Goal: Find specific page/section: Find specific page/section

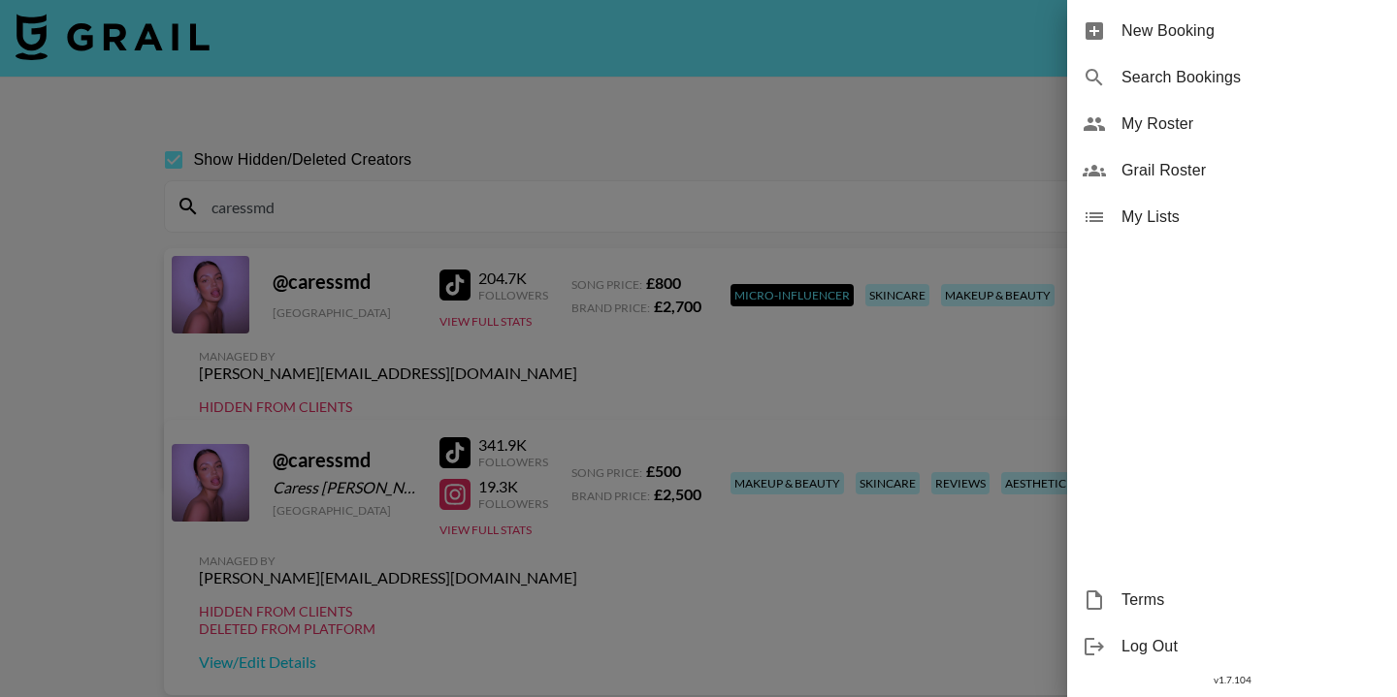
click at [133, 33] on div at bounding box center [698, 348] width 1397 height 697
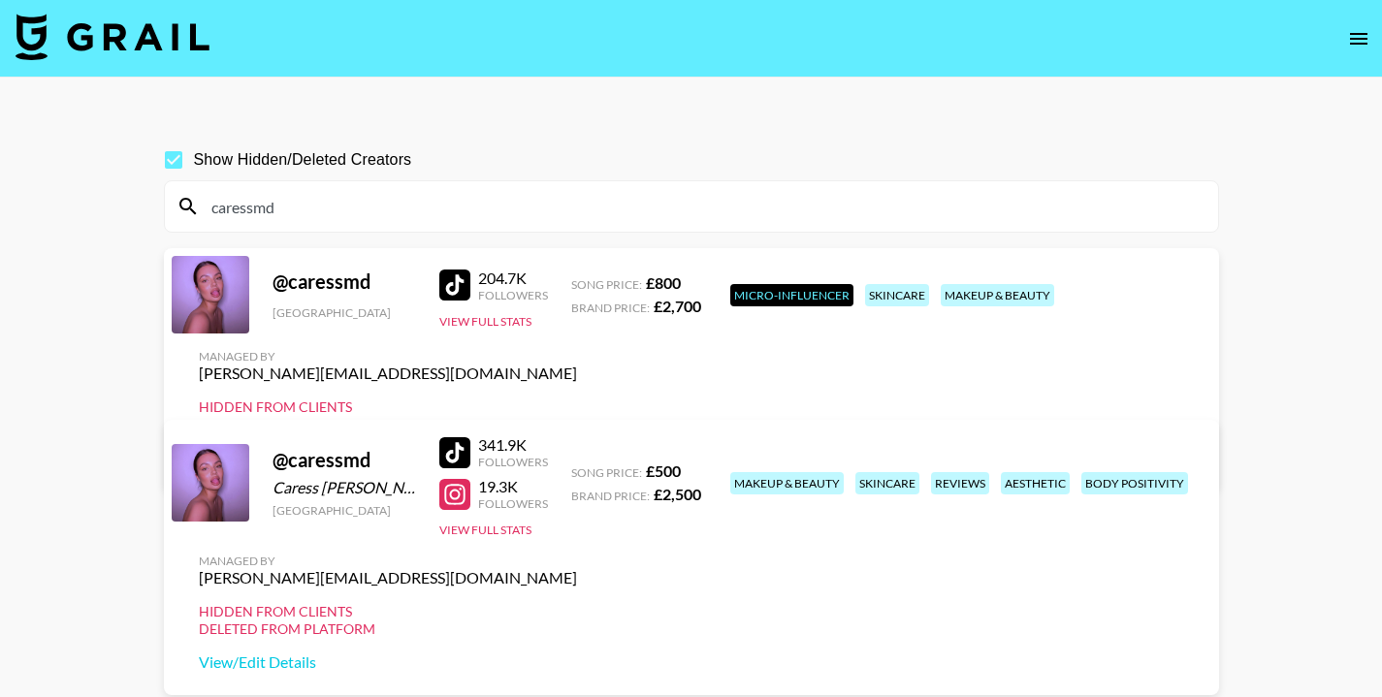
click at [131, 18] on img at bounding box center [113, 37] width 194 height 47
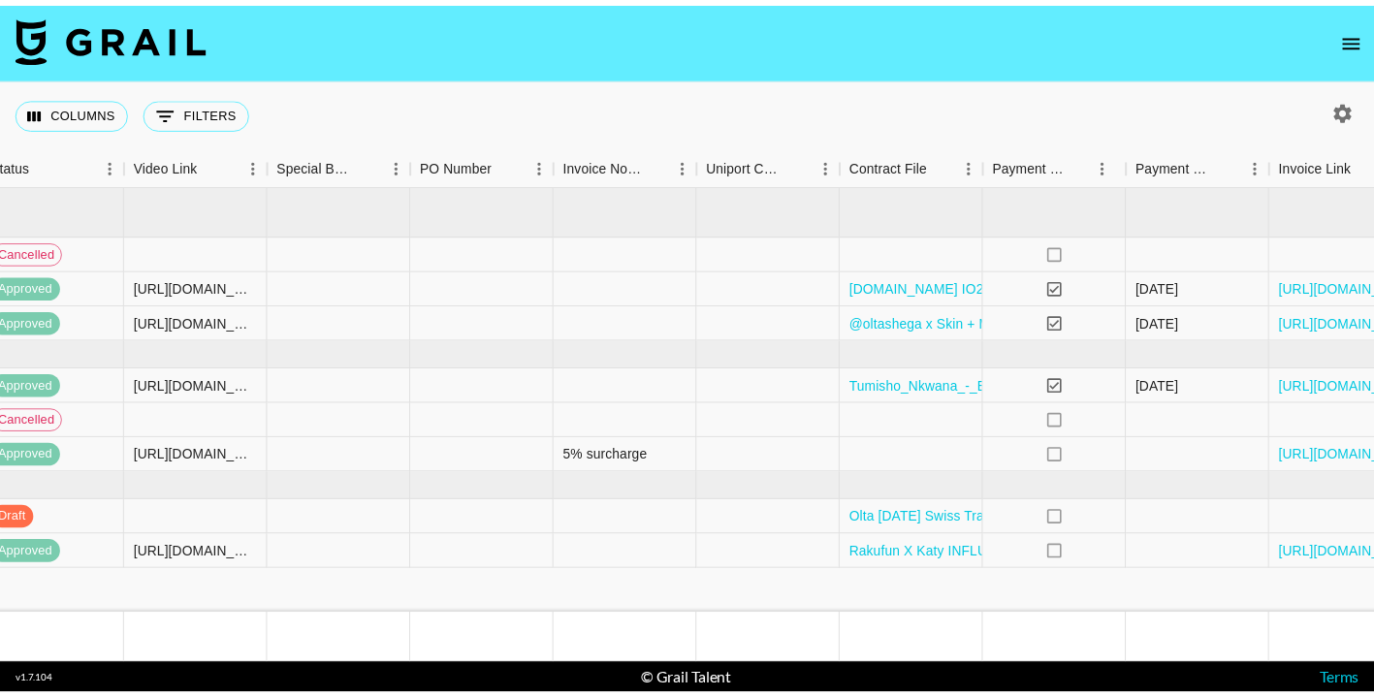
scroll to position [0, 1716]
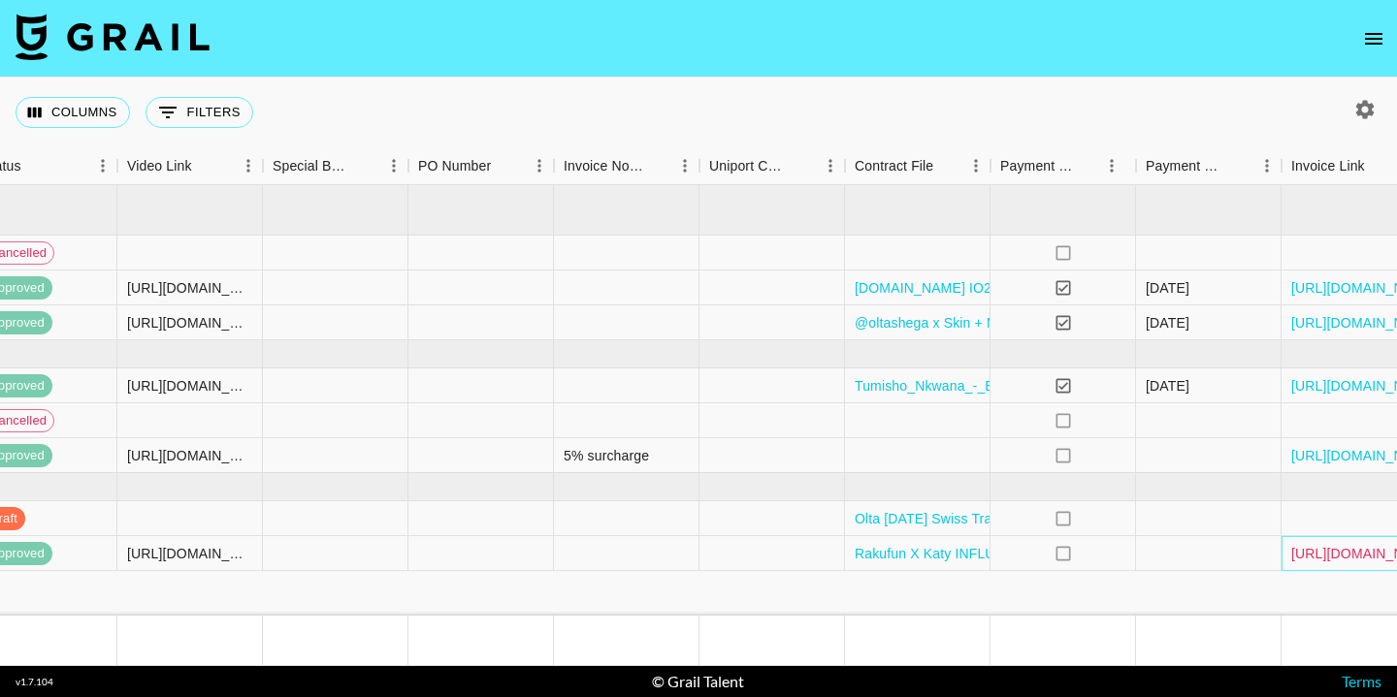
click at [1327, 551] on link "[URL][DOMAIN_NAME]" at bounding box center [1364, 553] width 146 height 19
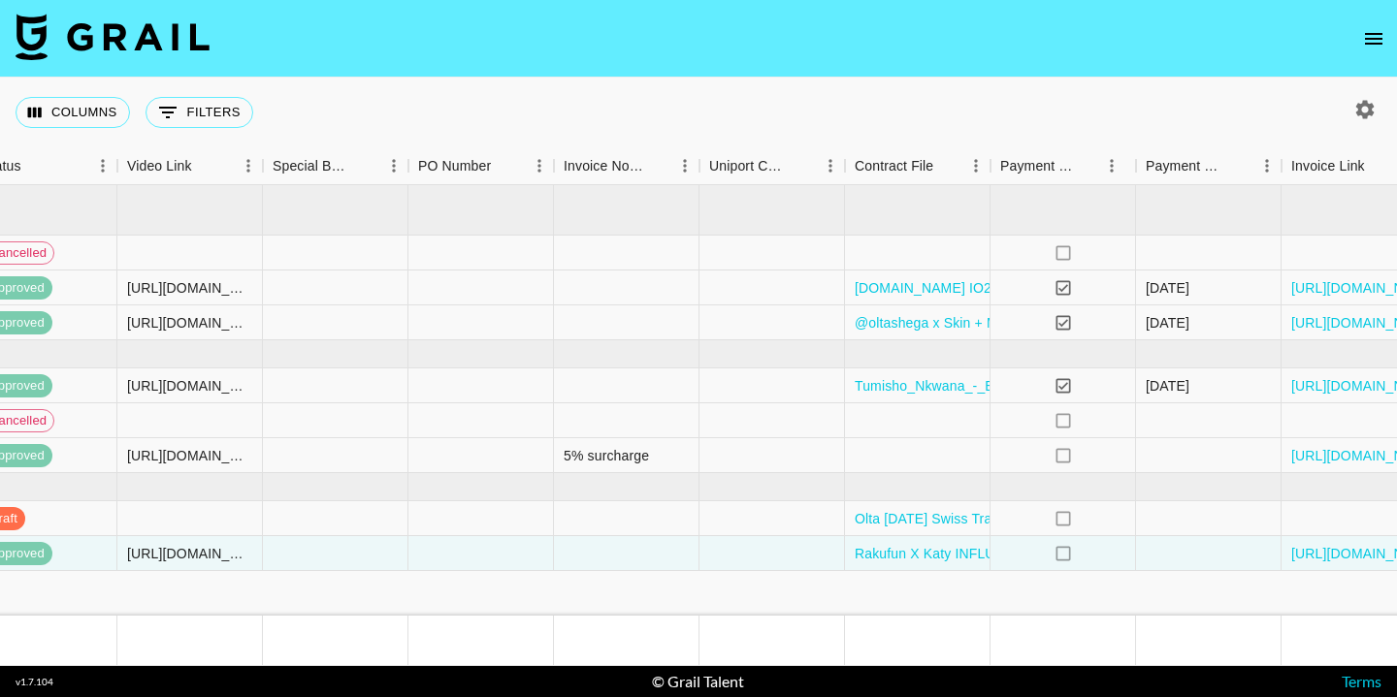
click at [1367, 48] on icon "open drawer" at bounding box center [1373, 38] width 23 height 23
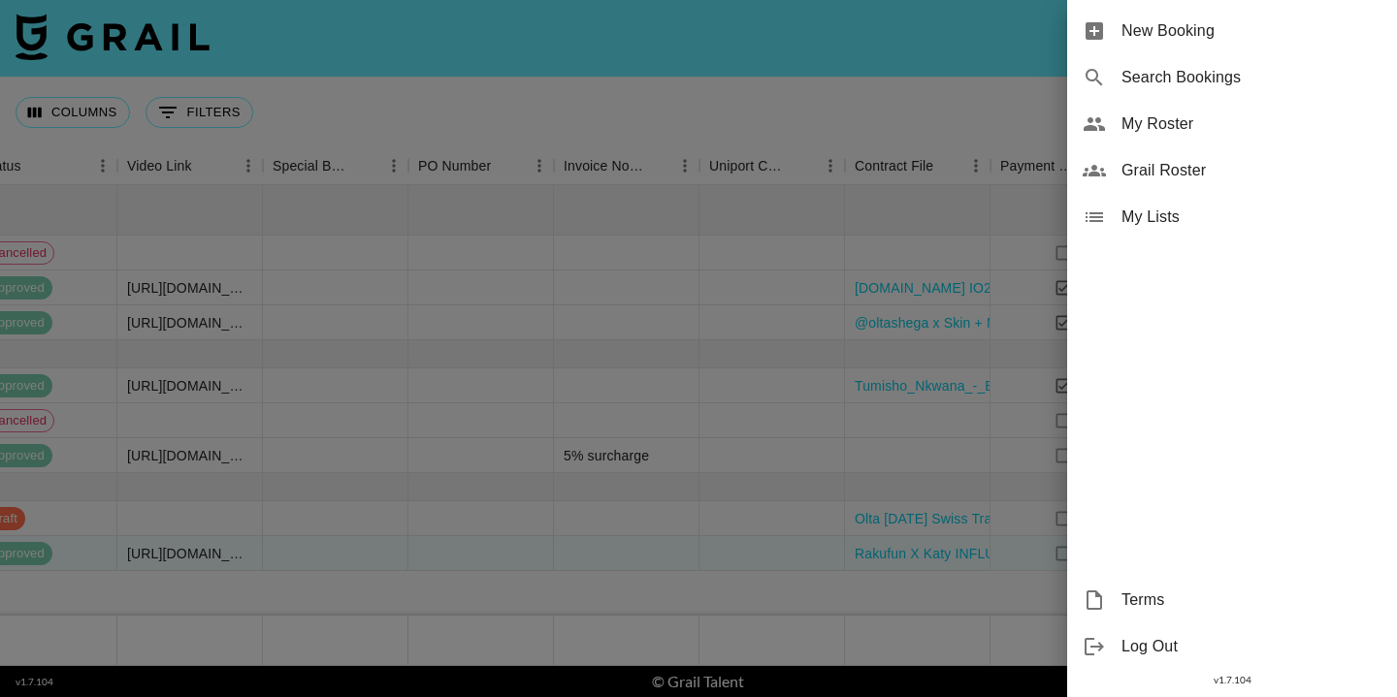
click at [1156, 170] on span "Grail Roster" at bounding box center [1251, 170] width 260 height 23
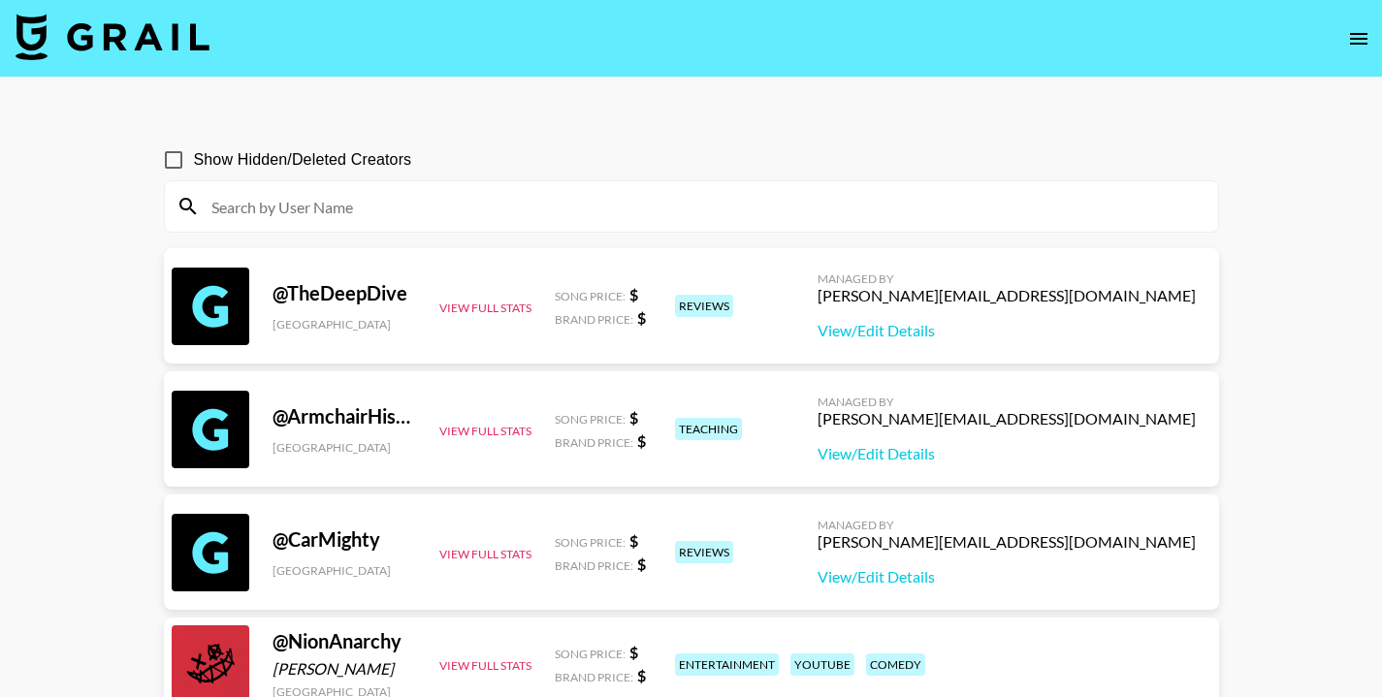
click at [1157, 170] on div "Show Hidden/Deleted Creators" at bounding box center [691, 160] width 1055 height 41
click at [169, 160] on input "Show Hidden/Deleted Creators" at bounding box center [173, 160] width 41 height 41
checkbox input "true"
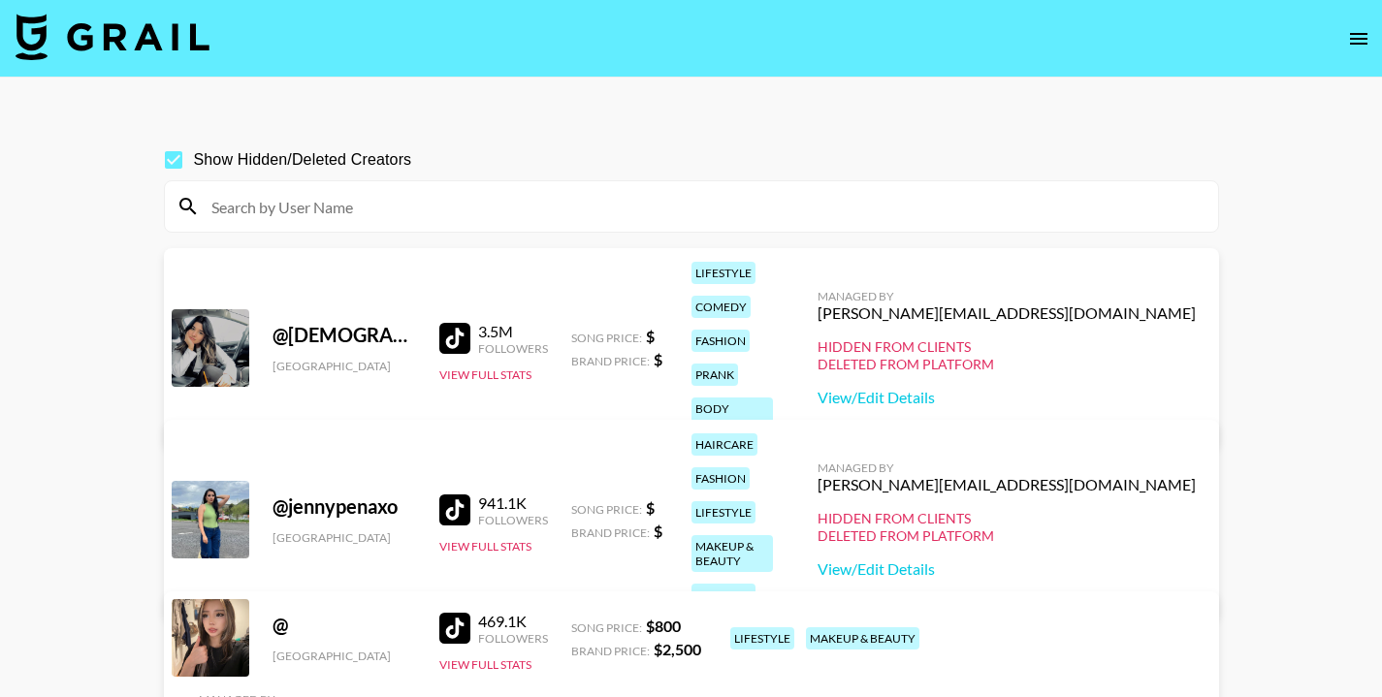
click at [257, 210] on input at bounding box center [703, 206] width 1007 height 31
paste input "ali.[PERSON_NAME]"
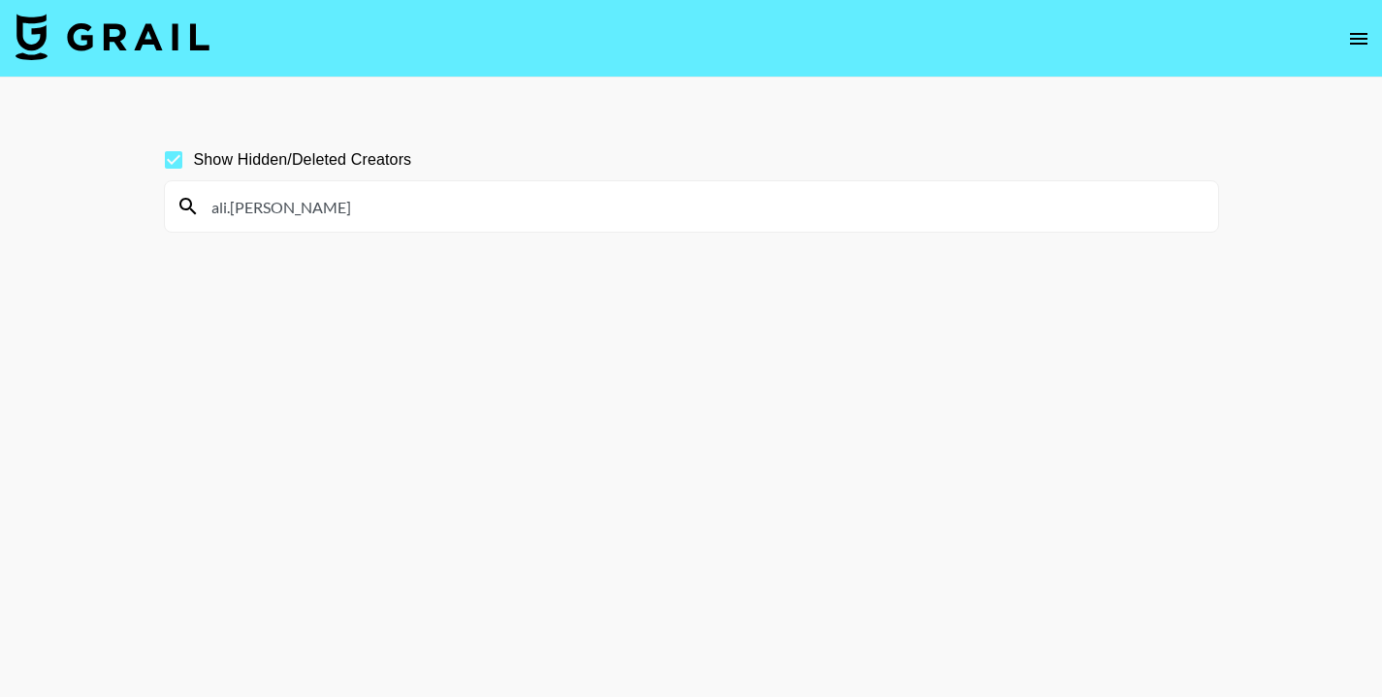
type input "ali.[PERSON_NAME]"
click at [173, 157] on input "Show Hidden/Deleted Creators" at bounding box center [173, 160] width 41 height 41
click at [173, 159] on input "Show Hidden/Deleted Creators" at bounding box center [173, 160] width 41 height 41
checkbox input "true"
drag, startPoint x: 308, startPoint y: 220, endPoint x: 195, endPoint y: 211, distance: 113.8
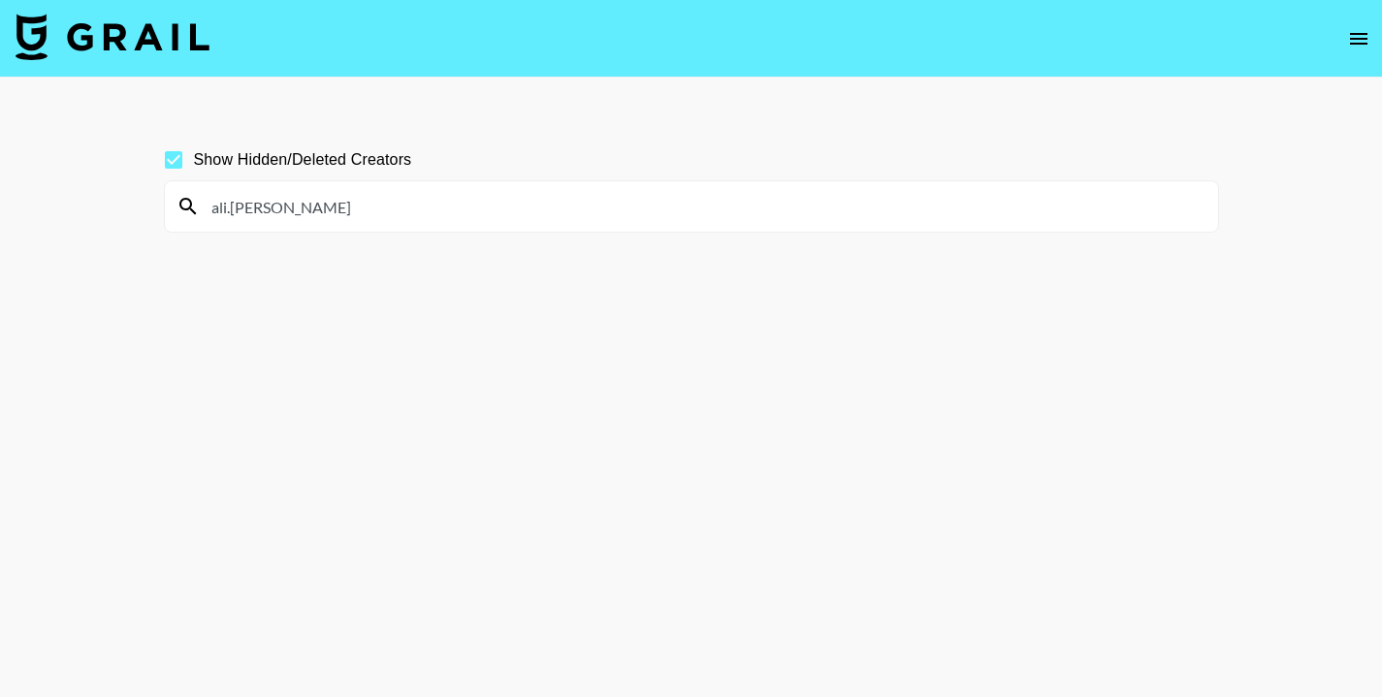
click at [195, 211] on div "ali.[PERSON_NAME]" at bounding box center [691, 206] width 1053 height 50
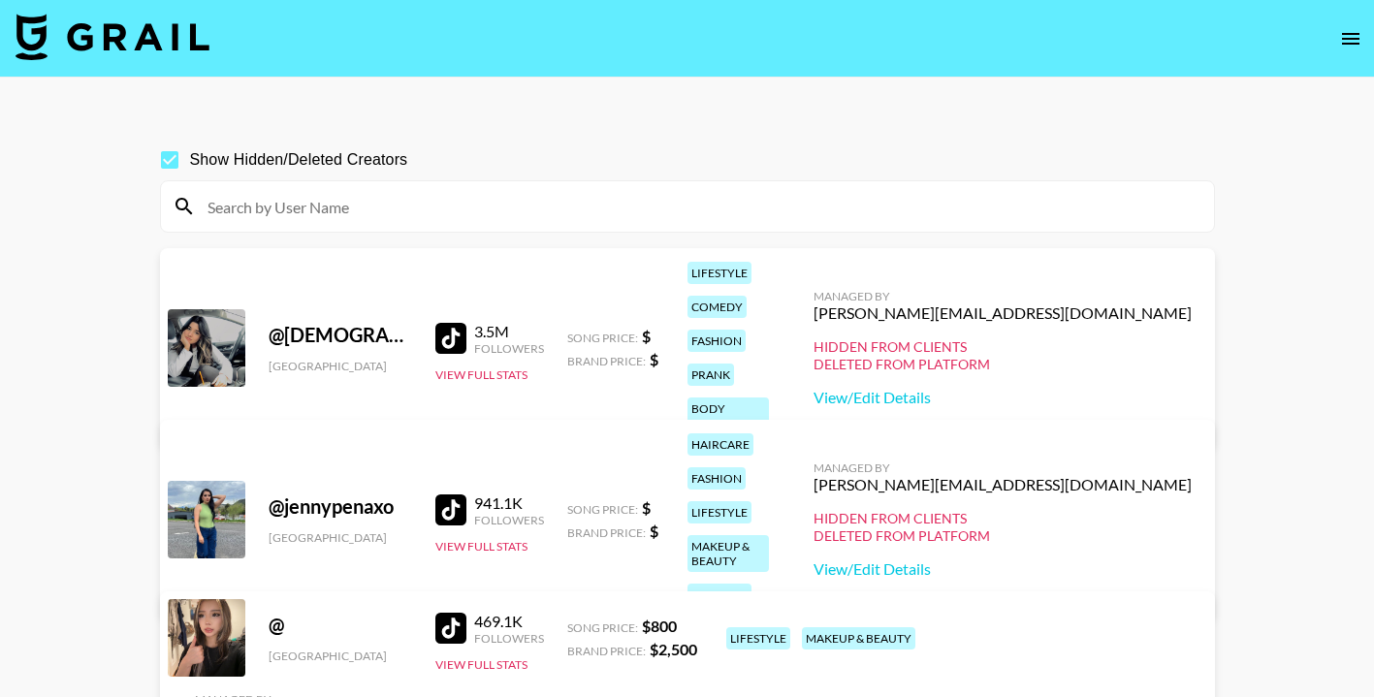
click at [227, 208] on input at bounding box center [699, 206] width 1007 height 31
paste input "lianatambini"
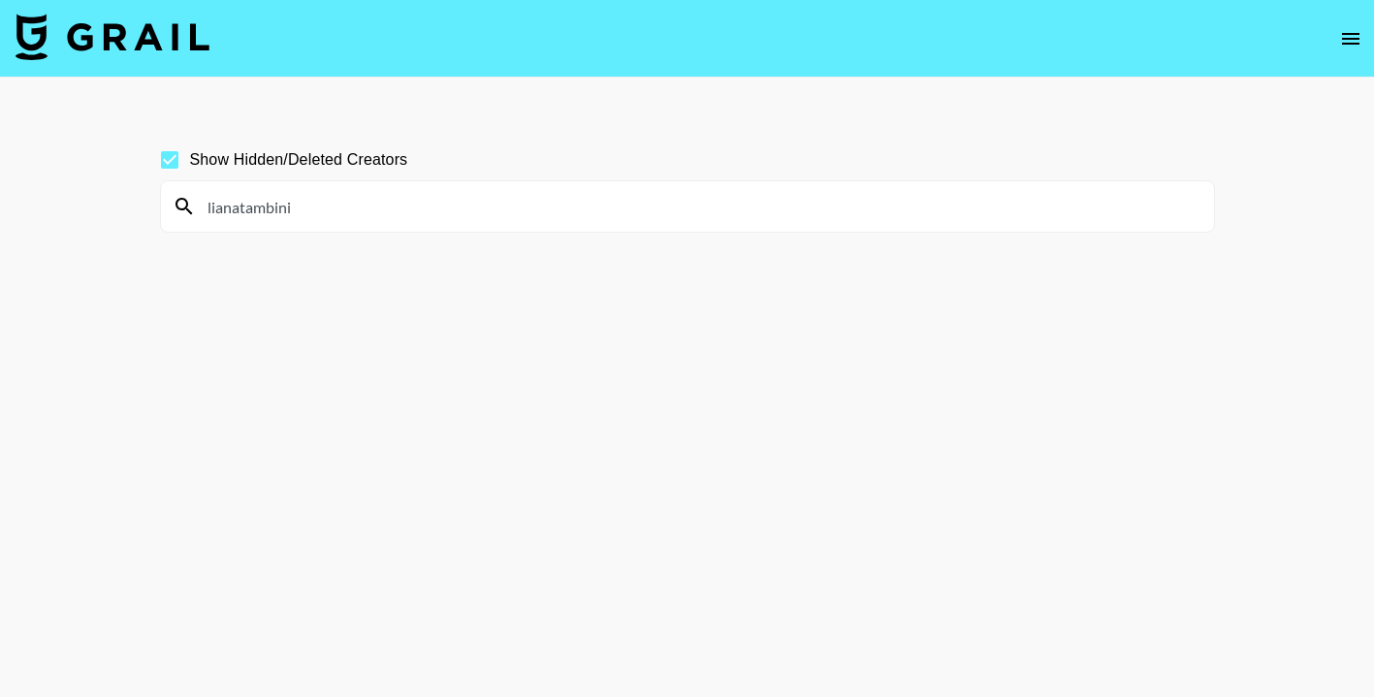
type input "lianatambini"
click at [165, 159] on input "Show Hidden/Deleted Creators" at bounding box center [169, 160] width 41 height 41
click at [168, 161] on input "Show Hidden/Deleted Creators" at bounding box center [169, 160] width 41 height 41
checkbox input "true"
